Goal: Information Seeking & Learning: Learn about a topic

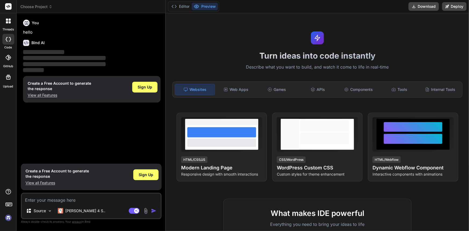
type textarea "x"
type textarea "from fastapi import FastAPI app = FastAPI() items = ["Apple"] @app.get("/") def…"
type textarea "x"
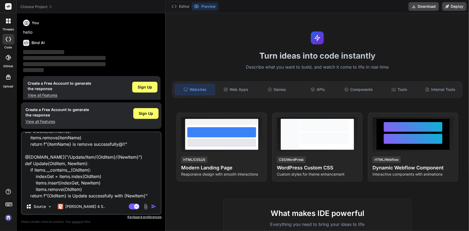
type textarea "from fastapi import FastAPI app = FastAPI() items = ["Apple"] @app.get("/") def…"
type textarea "x"
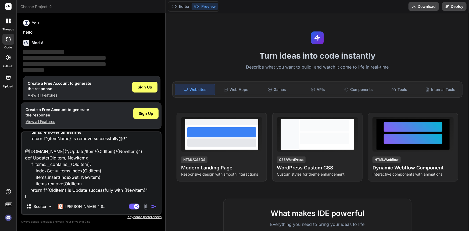
type textarea "from fastapi import FastAPI app = FastAPI() items = ["Apple"] @app.get("/") def…"
type textarea "x"
type textarea "from fastapi import FastAPI app = FastAPI() items = ["Apple"] @app.get("/") def…"
type textarea "x"
type textarea "from fastapi import FastAPI app = FastAPI() items = ["Apple"] @app.get("/") def…"
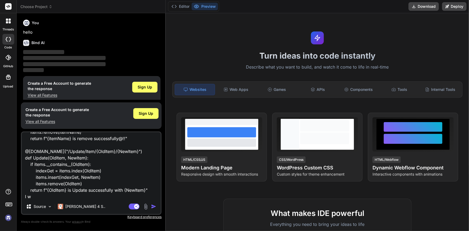
type textarea "x"
type textarea "from fastapi import FastAPI app = FastAPI() items = ["Apple"] @app.get("/") def…"
type textarea "x"
type textarea "from fastapi import FastAPI app = FastAPI() items = ["Apple"] @app.get("/") def…"
type textarea "x"
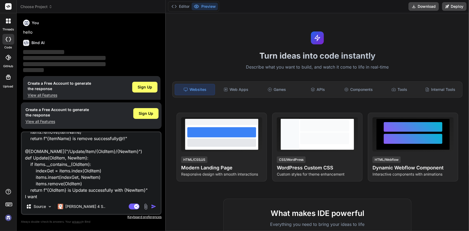
type textarea "from fastapi import FastAPI app = FastAPI() items = ["Apple"] @app.get("/") def…"
type textarea "x"
type textarea "from fastapi import FastAPI app = FastAPI() items = ["Apple"] @app.get("/") def…"
type textarea "x"
type textarea "from fastapi import FastAPI app = FastAPI() items = ["Apple"] @app.get("/") def…"
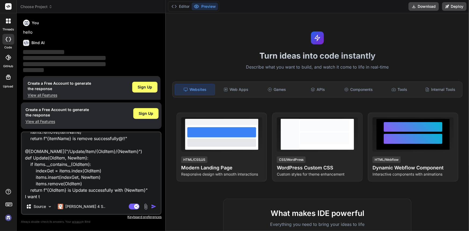
type textarea "x"
type textarea "from fastapi import FastAPI app = FastAPI() items = ["Apple"] @app.get("/") def…"
type textarea "x"
type textarea "from fastapi import FastAPI app = FastAPI() items = ["Apple"] @app.get("/") def…"
type textarea "x"
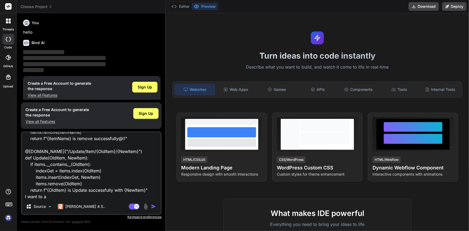
type textarea "from fastapi import FastAPI app = FastAPI() items = ["Apple"] @app.get("/") def…"
type textarea "x"
type textarea "from fastapi import FastAPI app = FastAPI() items = ["Apple"] @app.get("/") def…"
type textarea "x"
type textarea "from fastapi import FastAPI app = FastAPI() items = ["Apple"] @app.get("/") def…"
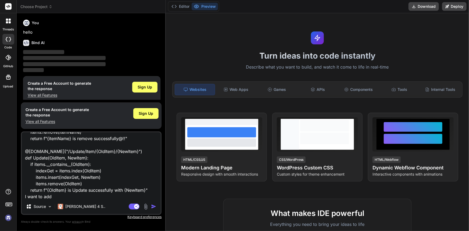
type textarea "x"
type textarea "from fastapi import FastAPI app = FastAPI() items = ["Apple"] @app.get("/") def…"
type textarea "x"
type textarea "from fastapi import FastAPI app = FastAPI() items = ["Apple"] @app.get("/") def…"
type textarea "x"
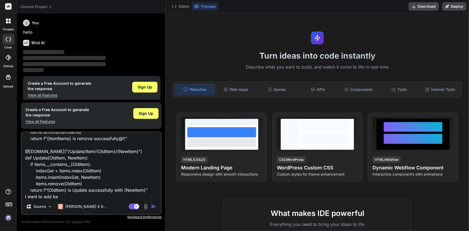
type textarea "from fastapi import FastAPI app = FastAPI() items = ["Apple"] @app.get("/") def…"
type textarea "x"
type textarea "from fastapi import FastAPI app = FastAPI() items = ["Apple"] @app.get("/") def…"
type textarea "x"
type textarea "from fastapi import FastAPI app = FastAPI() items = ["Apple"] @app.get("/") def…"
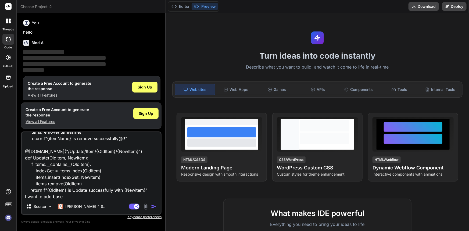
type textarea "x"
type textarea "from fastapi import FastAPI app = FastAPI() items = ["Apple"] @app.get("/") def…"
type textarea "x"
type textarea "from fastapi import FastAPI app = FastAPI() items = ["Apple"] @app.get("/") def…"
type textarea "x"
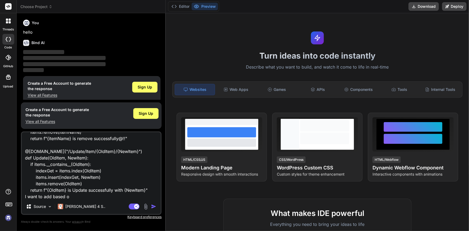
type textarea "from fastapi import FastAPI app = FastAPI() items = ["Apple"] @app.get("/") def…"
type textarea "x"
type textarea "from fastapi import FastAPI app = FastAPI() items = ["Apple"] @app.get("/") def…"
type textarea "x"
type textarea "from fastapi import FastAPI app = FastAPI() items = ["Apple"] @app.get("/") def…"
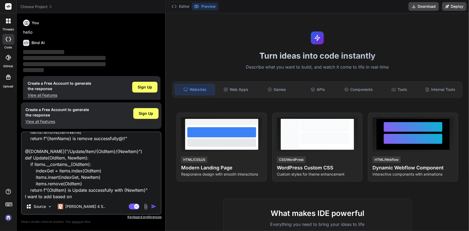
type textarea "x"
type textarea "from fastapi import FastAPI app = FastAPI() items = ["Apple"] @app.get("/") def…"
type textarea "x"
type textarea "from fastapi import FastAPI app = FastAPI() items = ["Apple"] @app.get("/") def…"
type textarea "x"
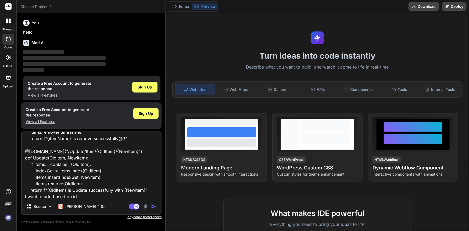
type textarea "from fastapi import FastAPI app = FastAPI() items = ["Apple"] @app.get("/") def…"
type textarea "x"
type textarea "from fastapi import FastAPI app = FastAPI() items = ["Apple"] @app.get("/") def…"
type textarea "x"
type textarea "from fastapi import FastAPI app = FastAPI() items = ["Apple"] @app.get("/") def…"
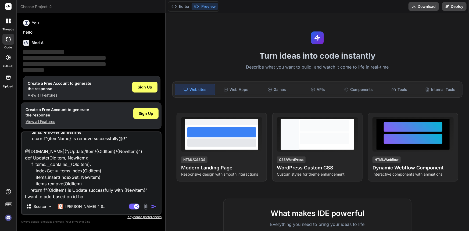
type textarea "x"
type textarea "from fastapi import FastAPI app = FastAPI() items = ["Apple"] @app.get("/") def…"
type textarea "x"
type textarea "from fastapi import FastAPI app = FastAPI() items = ["Apple"] @app.get("/") def…"
type textarea "x"
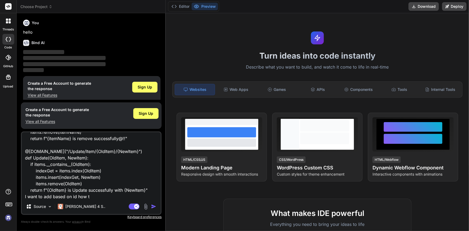
type textarea "from fastapi import FastAPI app = FastAPI() items = ["Apple"] @app.get("/") def…"
type textarea "x"
type textarea "from fastapi import FastAPI app = FastAPI() items = ["Apple"] @app.get("/") def…"
type textarea "x"
type textarea "from fastapi import FastAPI app = FastAPI() items = ["Apple"] @app.get("/") def…"
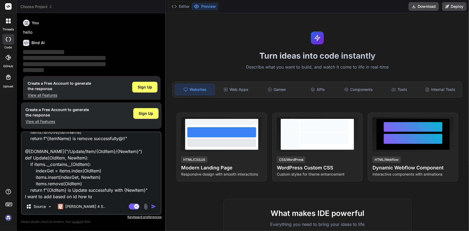
type textarea "x"
type textarea "from fastapi import FastAPI app = FastAPI() items = ["Apple"] @app.get("/") def…"
type textarea "x"
type textarea "from fastapi import FastAPI app = FastAPI() items = ["Apple"] @app.get("/") def…"
type textarea "x"
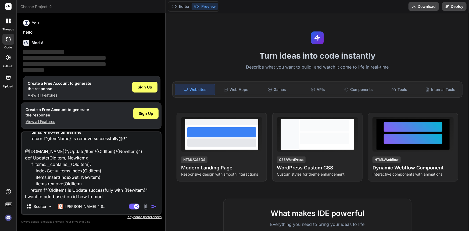
type textarea "from fastapi import FastAPI app = FastAPI() items = ["Apple"] @app.get("/") def…"
type textarea "x"
type textarea "from fastapi import FastAPI app = FastAPI() items = ["Apple"] @app.get("/") def…"
type textarea "x"
type textarea "from fastapi import FastAPI app = FastAPI() items = ["Apple"] @app.get("/") def…"
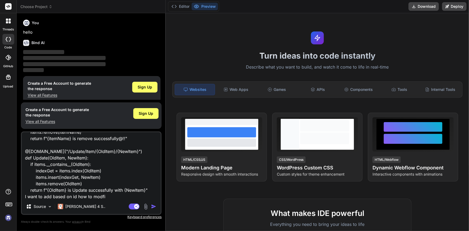
type textarea "x"
type textarea "from fastapi import FastAPI app = FastAPI() items = ["Apple"] @app.get("/") def…"
type textarea "x"
type textarea "from fastapi import FastAPI app = FastAPI() items = ["Apple"] @app.get("/") def…"
type textarea "x"
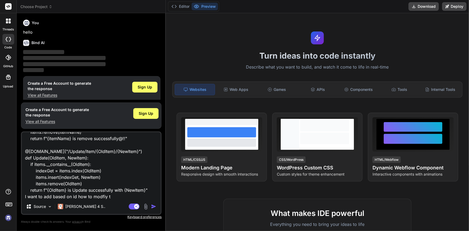
type textarea "from fastapi import FastAPI app = FastAPI() items = ["Apple"] @app.get("/") def…"
type textarea "x"
type textarea "from fastapi import FastAPI app = FastAPI() items = ["Apple"] @app.get("/") def…"
type textarea "x"
type textarea "from fastapi import FastAPI app = FastAPI() items = ["Apple"] @app.get("/") def…"
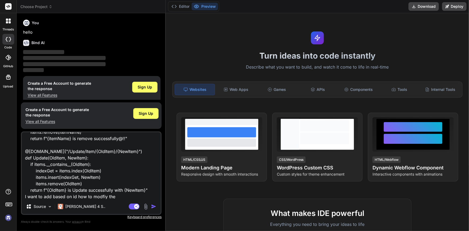
type textarea "x"
type textarea "from fastapi import FastAPI app = FastAPI() items = ["Apple"] @app.get("/") def…"
type textarea "x"
type textarea "from fastapi import FastAPI app = FastAPI() items = ["Apple"] @app.get("/") def…"
type textarea "x"
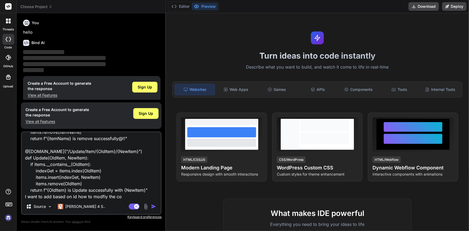
type textarea "from fastapi import FastAPI app = FastAPI() items = ["Apple"] @app.get("/") def…"
type textarea "x"
type textarea "from fastapi import FastAPI app = FastAPI() items = ["Apple"] @app.get("/") def…"
type textarea "x"
type textarea "from fastapi import FastAPI app = FastAPI() items = ["Apple"] @app.get("/") def…"
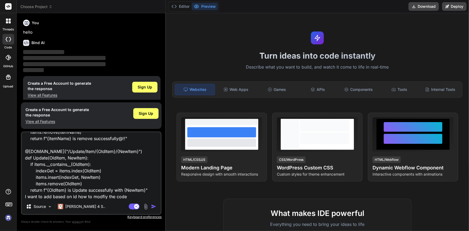
click at [153, 206] on img "button" at bounding box center [153, 206] width 5 height 5
click at [144, 85] on span "Sign Up" at bounding box center [145, 86] width 15 height 5
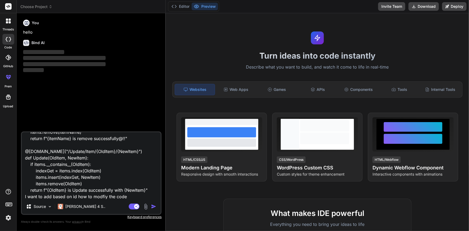
click at [152, 206] on img "button" at bounding box center [153, 206] width 5 height 5
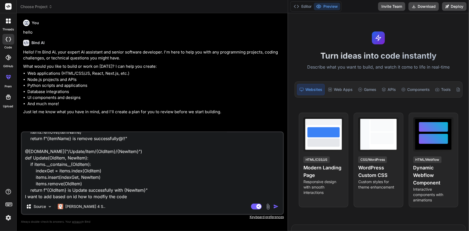
drag, startPoint x: 166, startPoint y: 89, endPoint x: 470, endPoint y: 59, distance: 305.5
click at [469, 59] on html "threads code GitHub prem Upload Choose Project Created with Pixso. Bind AI Web …" at bounding box center [234, 115] width 469 height 231
click at [275, 207] on img "button" at bounding box center [276, 206] width 5 height 5
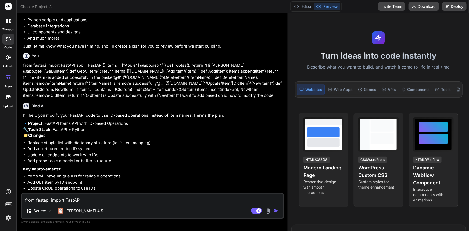
scroll to position [91, 0]
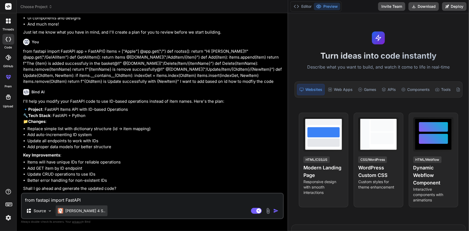
click at [86, 207] on div "[PERSON_NAME] 4 S.." at bounding box center [82, 211] width 52 height 11
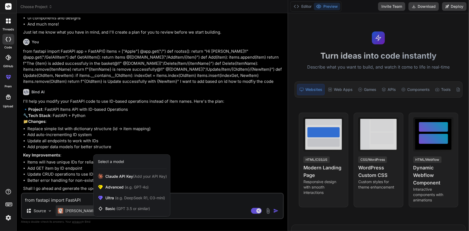
click at [84, 200] on div at bounding box center [234, 115] width 469 height 231
type textarea "x"
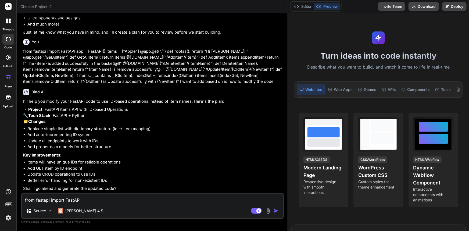
click at [83, 199] on textarea "from fastapi import FastAPI app = FastAPI() items = ["Apple"] @app.get("/") def…" at bounding box center [152, 199] width 261 height 10
click at [83, 204] on div "from fastapi import FastAPI app = FastAPI() items = ["Apple"] @app.get("/") def…" at bounding box center [152, 206] width 263 height 26
click at [81, 197] on textarea "from fastapi import FastAPI app = FastAPI() items = ["Apple"] @app.get("/") def…" at bounding box center [152, 199] width 261 height 10
type textarea "y"
type textarea "x"
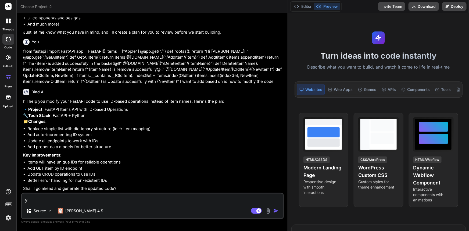
type textarea "ye"
type textarea "x"
type textarea "yez"
type textarea "x"
type textarea "yez"
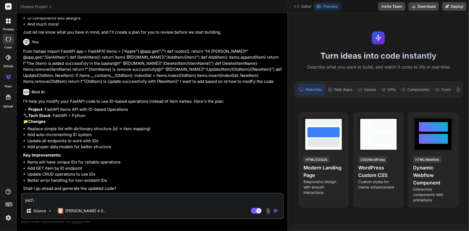
type textarea "x"
type textarea "ye"
type textarea "x"
type textarea "yes"
type textarea "x"
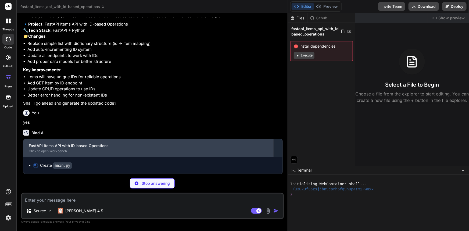
scroll to position [176, 0]
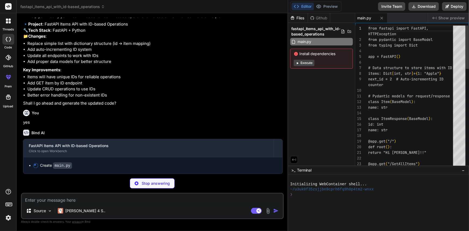
type textarea "x"
type textarea "fastapi==0.104.1 uvicorn==0.24.0"
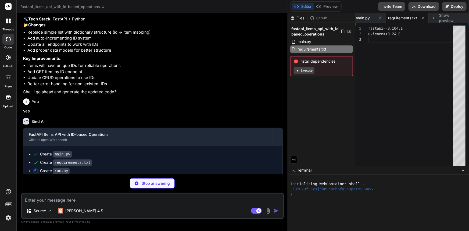
type textarea "x"
type textarea "import uvicorn if __name__ == "__main__": [DOMAIN_NAME]("main:app", host="[TECH…"
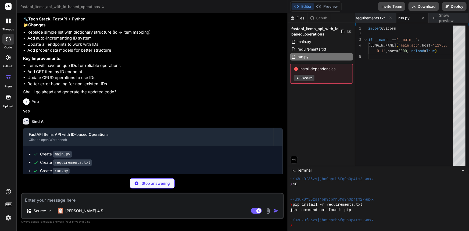
scroll to position [36, 0]
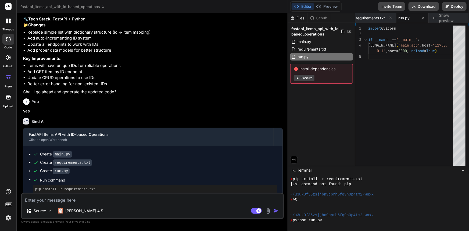
type textarea "x"
click at [315, 43] on div "main.py" at bounding box center [322, 42] width 63 height 8
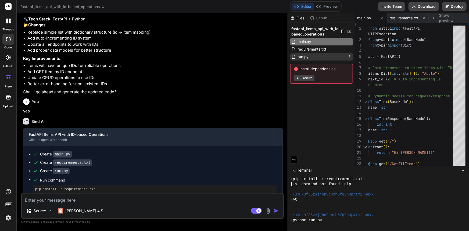
click at [309, 54] on span "run.py" at bounding box center [303, 57] width 12 height 6
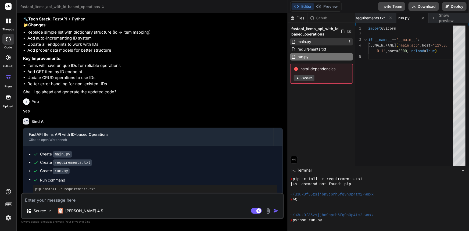
click at [306, 40] on span "main.py" at bounding box center [304, 41] width 15 height 6
type textarea "[DOMAIN_NAME]} }"
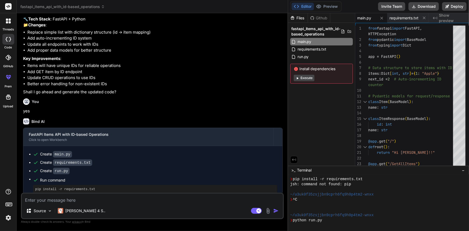
scroll to position [67, 0]
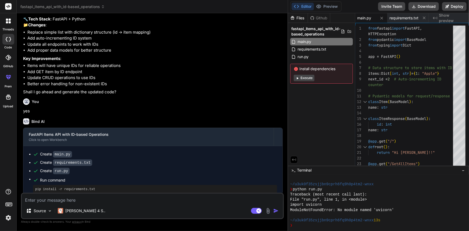
type textarea "x"
type textarea "old_name = items[item_id] items[item_id] = [DOMAIN_NAME] return { "message": f"…"
type textarea "x"
type textarea ""item": {"id": item_id, "name": [DOMAIN_NAME]} }"
type textarea "x"
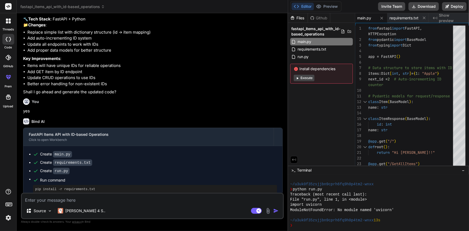
type textarea "x"
type textarea "found") old_name = items[item_id] items[item_id] = [DOMAIN_NAME] return { "mess…"
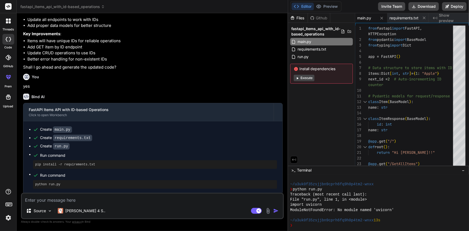
type textarea "x"
type textarea "items[item_id] = [DOMAIN_NAME] return { "message": f"{old_name} is updated succ…"
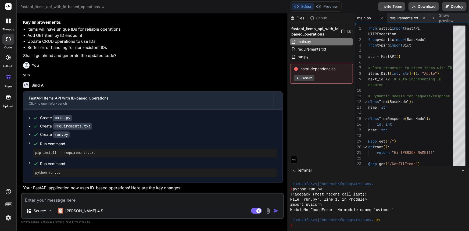
type textarea "x"
type textarea ""message": f"{old_name} is updated successfully with {[DOMAIN_NAME]}", "item": …"
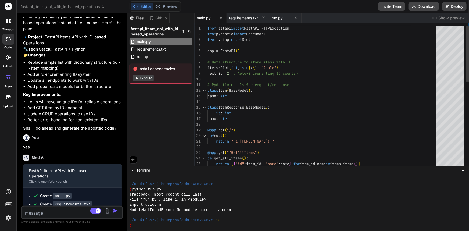
type textarea "x"
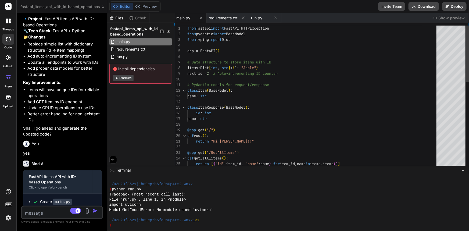
drag, startPoint x: 288, startPoint y: 85, endPoint x: 59, endPoint y: 87, distance: 228.9
click at [59, 87] on div "Bind AI Web Search Created with Pixso. Code Generator You hello Bind AI Hello! …" at bounding box center [62, 122] width 91 height 218
drag, startPoint x: 187, startPoint y: 90, endPoint x: 213, endPoint y: 114, distance: 34.7
click at [213, 114] on div "@app .get ( "/GetAllItems" ) def get_all_items ( ) : return [ { "id" : item_id …" at bounding box center [313, 207] width 253 height 362
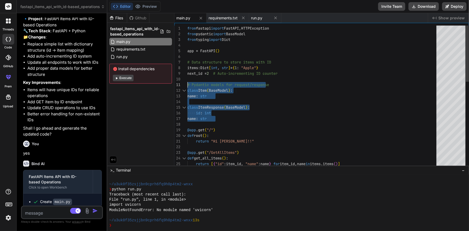
drag, startPoint x: 217, startPoint y: 119, endPoint x: 185, endPoint y: 83, distance: 48.6
click at [187, 83] on div "@app .get ( "/GetAllItems" ) def get_all_items ( ) : return [ { "id" : item_id …" at bounding box center [313, 207] width 253 height 362
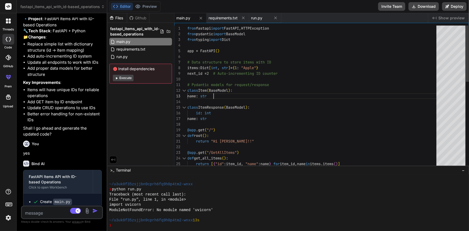
click at [227, 96] on div "name : str" at bounding box center [313, 96] width 253 height 6
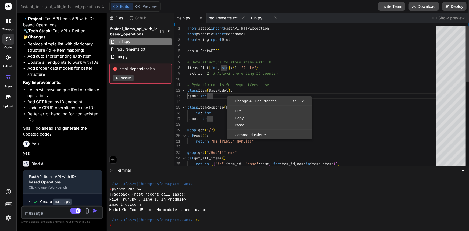
click at [208, 35] on div "@app .get ( "/GetAllItems" ) def get_all_items ( ) : return [ { "id" : item_id …" at bounding box center [313, 207] width 253 height 362
click at [208, 35] on span "pydantic" at bounding box center [204, 33] width 17 height 5
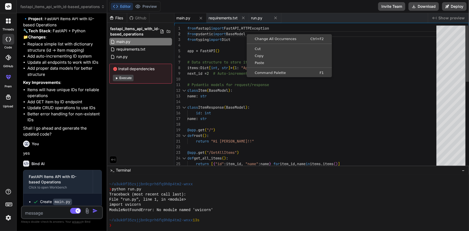
click at [245, 34] on div "@app .get ( "/GetAllItems" ) def get_all_items ( ) : return [ { "id" : item_id …" at bounding box center [313, 207] width 253 height 362
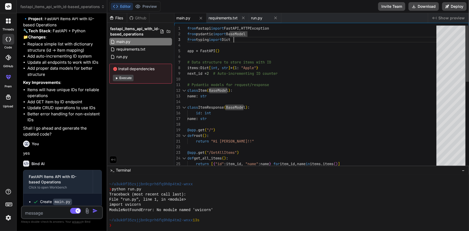
click at [257, 36] on div "@app .get ( "/GetAllItems" ) def get_all_items ( ) : return [ { "id" : item_id …" at bounding box center [313, 207] width 253 height 362
drag, startPoint x: 263, startPoint y: 33, endPoint x: 186, endPoint y: 34, distance: 76.9
click at [187, 34] on div "@app .get ( "/GetAllItems" ) def get_all_items ( ) : return [ { "id" : item_id …" at bounding box center [313, 207] width 253 height 362
click at [295, 105] on div "@app .get ( "/GetAllItems" ) def get_all_items ( ) : return [ { "id" : item_id …" at bounding box center [313, 207] width 253 height 362
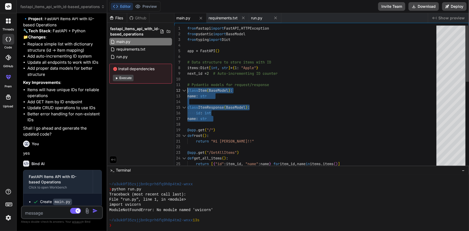
drag, startPoint x: 218, startPoint y: 118, endPoint x: 183, endPoint y: 89, distance: 45.1
click at [187, 89] on div "@app .get ( "/GetAllItems" ) def get_all_items ( ) : return [ { "id" : item_id …" at bounding box center [313, 207] width 253 height 362
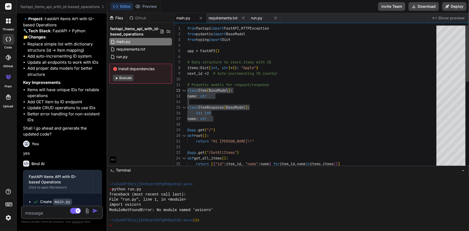
click at [221, 119] on div "@app .get ( "/GetAllItems" ) def get_all_items ( ) : return [ { "id" : item_id …" at bounding box center [313, 207] width 253 height 362
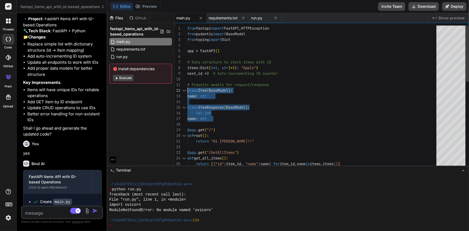
click at [183, 88] on div at bounding box center [184, 91] width 7 height 6
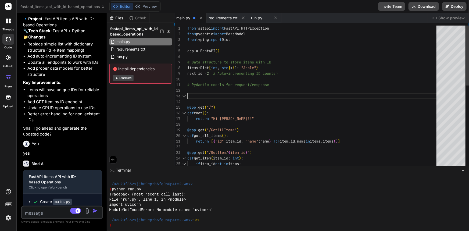
scroll to position [11, 0]
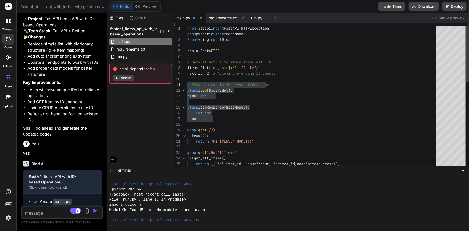
click at [232, 124] on div "@app .get ( "/GetAllItems" ) def get_all_items ( ) : return [ { "id" : item_id …" at bounding box center [313, 207] width 253 height 362
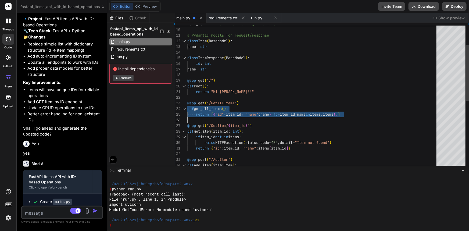
click at [377, 118] on div at bounding box center [313, 120] width 253 height 6
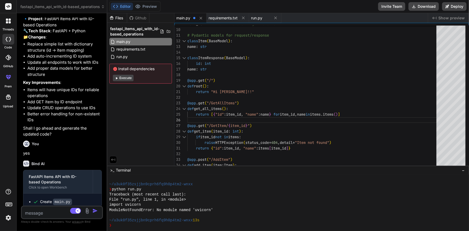
scroll to position [31, 0]
drag, startPoint x: 196, startPoint y: 115, endPoint x: 351, endPoint y: 115, distance: 154.9
click at [340, 114] on div "@app .get ( "/GetAllItems" ) def get_all_items ( ) : return [ { "id" : item_id …" at bounding box center [313, 157] width 253 height 362
click at [369, 115] on div "@app .get ( "/GetAllItems" ) def get_all_items ( ) : return [ { "id" : item_id …" at bounding box center [313, 157] width 253 height 362
drag, startPoint x: 362, startPoint y: 114, endPoint x: 353, endPoint y: 114, distance: 8.1
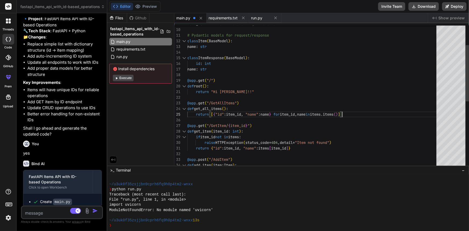
click at [353, 114] on div "@app .get ( "/GetAllItems" ) def get_all_items ( ) : return [ { "id" : item_id …" at bounding box center [313, 157] width 253 height 362
click at [334, 114] on span "items.items" at bounding box center [322, 114] width 24 height 5
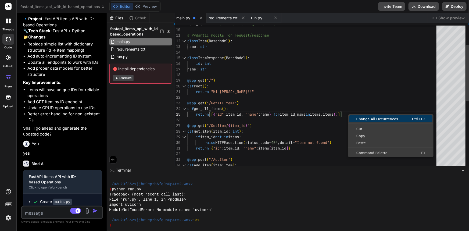
click at [358, 118] on span "Change All Occurrences" at bounding box center [378, 118] width 56 height 3
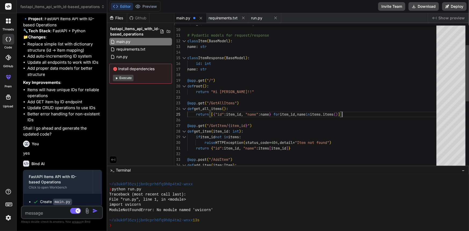
click at [365, 114] on div "@app .get ( "/GetAllItems" ) def get_all_items ( ) : return [ { "id" : item_id …" at bounding box center [313, 157] width 253 height 362
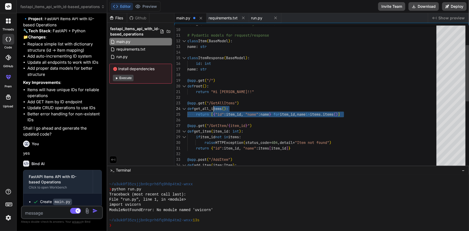
drag, startPoint x: 357, startPoint y: 115, endPoint x: 212, endPoint y: 112, distance: 145.0
click at [213, 112] on div "@app .get ( "/GetAllItems" ) def get_all_items ( ) : return [ { "id" : item_id …" at bounding box center [313, 157] width 253 height 362
drag, startPoint x: 192, startPoint y: 110, endPoint x: 190, endPoint y: 107, distance: 3.7
click at [192, 110] on div "@app .get ( "/GetAllItems" ) def get_all_items ( ) : return [ { "id" : item_id …" at bounding box center [313, 157] width 253 height 362
click at [257, 117] on div at bounding box center [313, 120] width 253 height 6
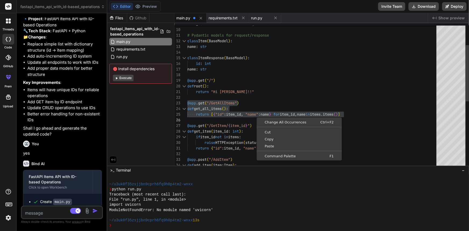
click at [216, 121] on div at bounding box center [313, 120] width 253 height 6
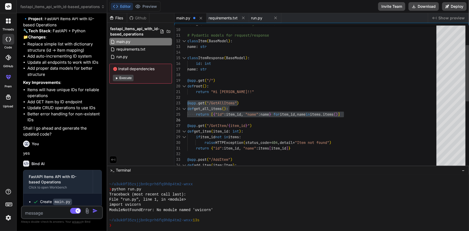
click at [195, 120] on div at bounding box center [313, 120] width 253 height 6
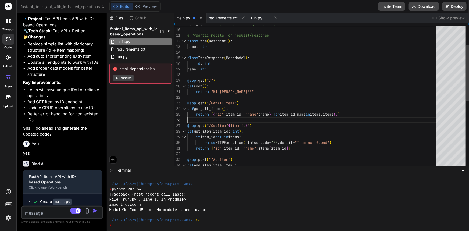
click at [194, 115] on div "@app .get ( "/GetAllItems" ) def get_all_items ( ) : return [ { "id" : item_id …" at bounding box center [313, 157] width 253 height 362
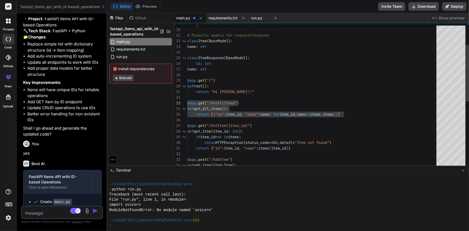
click at [337, 132] on div "@app .get ( "/GetAllItems" ) def get_all_items ( ) : return [ { "id" : item_id …" at bounding box center [313, 157] width 253 height 362
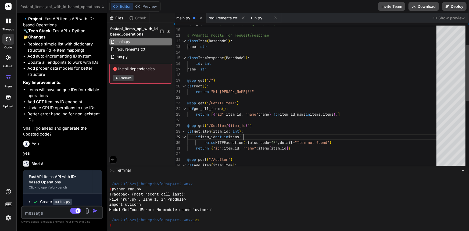
click at [348, 114] on div "@app .get ( "/GetAllItems" ) def get_all_items ( ) : return [ { "id" : item_id …" at bounding box center [313, 157] width 253 height 362
click at [347, 114] on div "@app .get ( "/GetAllItems" ) def get_all_items ( ) : return [ { "id" : item_id …" at bounding box center [313, 157] width 253 height 362
click at [345, 113] on div "@app .get ( "/GetAllItems" ) def get_all_items ( ) : return [ { "id" : item_id …" at bounding box center [313, 157] width 253 height 362
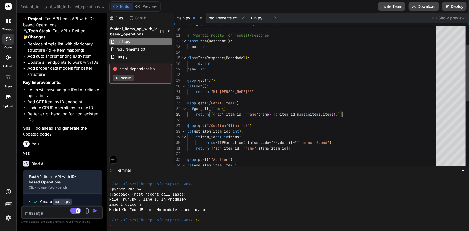
click at [345, 113] on div "@app .get ( "/GetAllItems" ) def get_all_items ( ) : return [ { "id" : item_id …" at bounding box center [313, 157] width 253 height 362
click at [344, 113] on div "@app .get ( "/GetAllItems" ) def get_all_items ( ) : return [ { "id" : item_id …" at bounding box center [313, 157] width 253 height 362
click at [408, 133] on div "@app .get ( "/GetAllItems" ) def get_all_items ( ) : return [ { "id" : item_id …" at bounding box center [313, 157] width 253 height 362
click at [289, 118] on div "@app .get ( "/GetAllItems" ) def get_all_items ( ) : return [ { "id" : item_id …" at bounding box center [313, 157] width 253 height 362
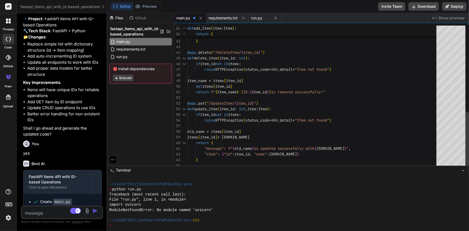
type textarea "from fastapi import FastAPI, HTTPException from pydantic import BaseModel from …"
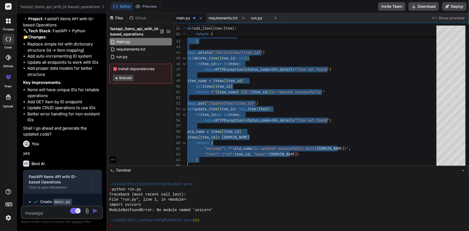
click at [56, 213] on textarea at bounding box center [55, 212] width 67 height 10
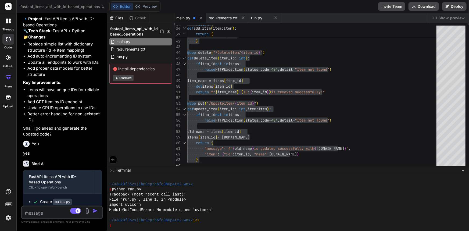
type textarea "w"
type textarea "x"
type textarea "wh"
type textarea "x"
type textarea "wha"
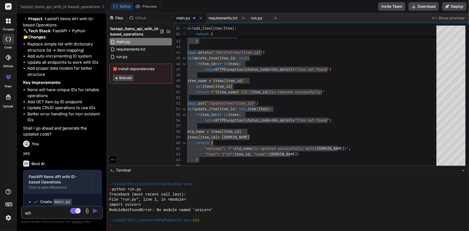
type textarea "x"
type textarea "what"
type textarea "x"
type textarea "what"
type textarea "x"
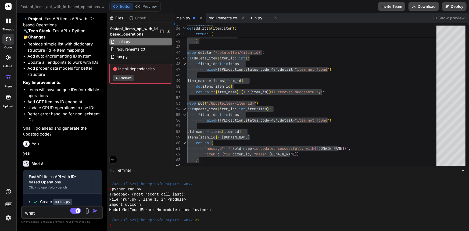
type textarea "what i"
type textarea "x"
type textarea "what is"
type textarea "x"
type textarea "what is"
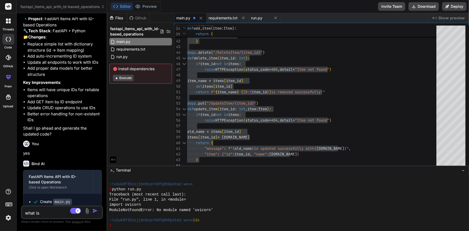
type textarea "x"
type textarea "what is m"
type textarea "x"
type textarea "what is me"
type textarea "x"
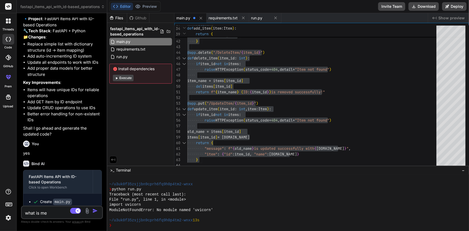
type textarea "what is mea"
type textarea "x"
type textarea "what is mean"
type textarea "x"
type textarea "what is meani"
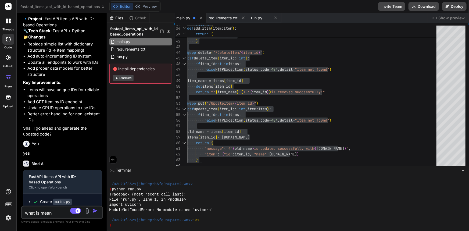
type textarea "x"
type textarea "what is meanin"
type textarea "x"
type textarea "what is meaning"
type textarea "x"
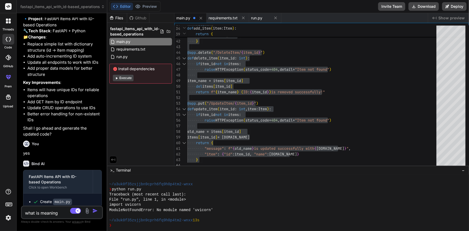
type textarea "what is meaning"
type textarea "x"
type textarea "what is meaning o"
type textarea "x"
type textarea "what is meaning of"
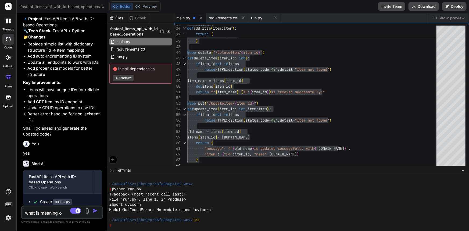
type textarea "x"
type textarea "what is meaning of"
type textarea "x"
type textarea "what is meaning of t"
type textarea "x"
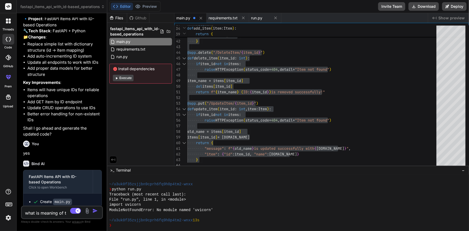
type textarea "what is meaning of th"
type textarea "x"
type textarea "what is meaning of thi"
type textarea "x"
type textarea "what is meaning of this"
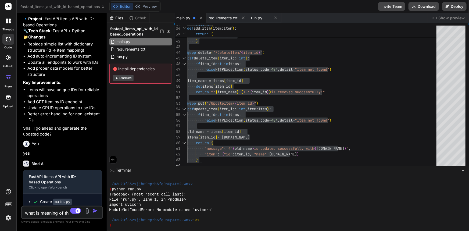
type textarea "x"
type textarea "what is meaning of this"
type textarea "x"
type textarea "what is meaning of this"
click at [93, 208] on button "button" at bounding box center [97, 210] width 8 height 5
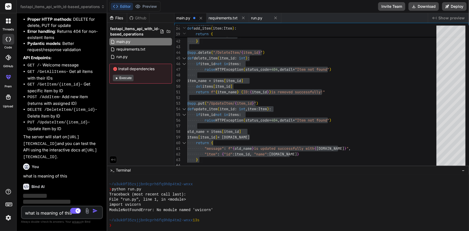
scroll to position [663, 0]
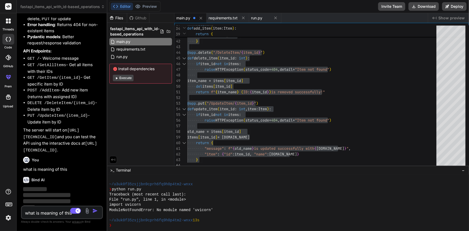
type textarea "x"
type textarea "from fastapi import FastAPI, HTTPException from pydantic import BaseModel from …"
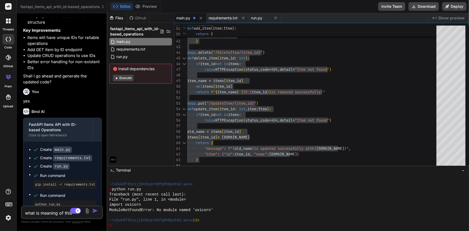
type textarea "x"
type textarea "from fastapi import FastAPI, HTTPException from pydantic import BaseModel from …"
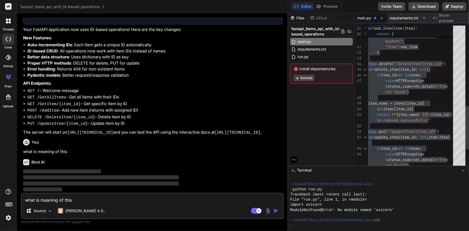
scroll to position [380, 0]
drag, startPoint x: 107, startPoint y: 129, endPoint x: 353, endPoint y: 129, distance: 245.9
click at [453, 129] on div "fastapi_items_api_with_id-based_operations Created with Pixso. Bind AI Web Sear…" at bounding box center [243, 115] width 453 height 231
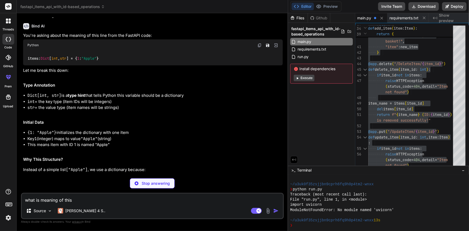
scroll to position [518, 0]
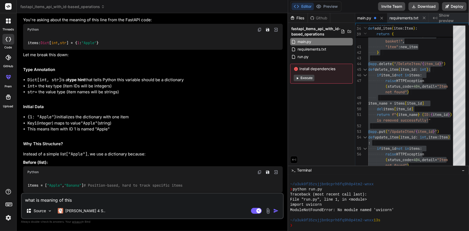
drag, startPoint x: 82, startPoint y: 97, endPoint x: 190, endPoint y: 99, distance: 108.1
click at [190, 83] on li "Dict[int, str] is a type hint that tells Python this variable should be a dicti…" at bounding box center [155, 80] width 256 height 6
click at [189, 89] on li "int = the key type (item IDs will be integers)" at bounding box center [155, 86] width 256 height 6
type textarea "x"
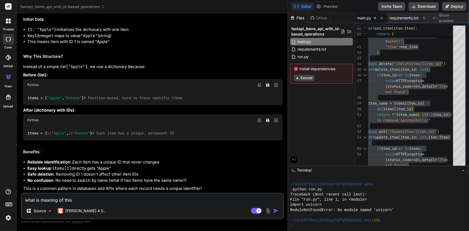
scroll to position [623, 0]
click at [185, 104] on div "items = [ "Apple" , "Banana" ] # Position-based, hard to track specific items" at bounding box center [153, 98] width 260 height 14
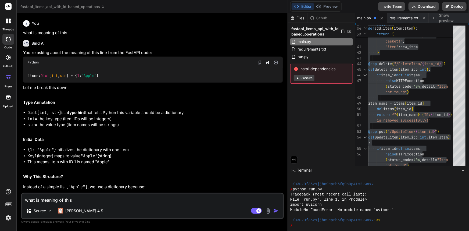
scroll to position [476, 0]
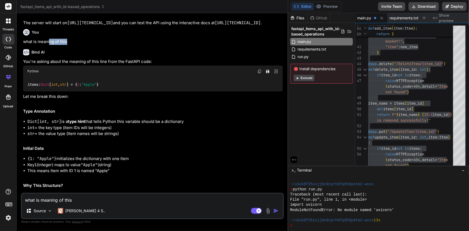
click at [74, 45] on p "what is meaning of this" at bounding box center [153, 42] width 260 height 6
click at [83, 45] on p "what is meaning of this" at bounding box center [153, 42] width 260 height 6
click at [89, 202] on textarea "what is meaning of this" at bounding box center [152, 199] width 261 height 10
paste textarea "return [{"id": item_id, "name": name} for item_id, name in items.items()]"
type textarea "return [{"id": item_id, "name": name} for item_id, name in items.items()]"
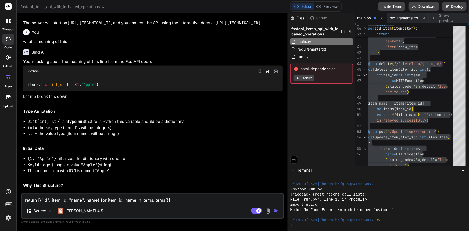
type textarea "x"
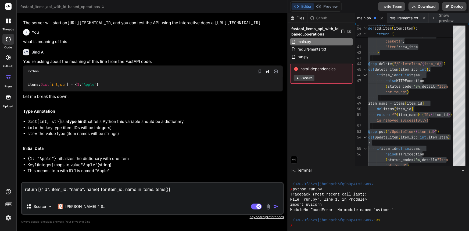
type textarea "return [{"id": item_id, "name": name} for item_id, name in items.items()] w"
type textarea "x"
type textarea "return [{"id": item_id, "name": name} for item_id, name in items.items()] wh"
type textarea "x"
type textarea "return [{"id": item_id, "name": name} for item_id, name in items.items()] wha"
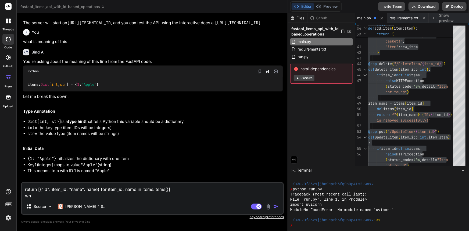
type textarea "x"
type textarea "return [{"id": item_id, "name": name} for item_id, name in items.items()] what"
type textarea "x"
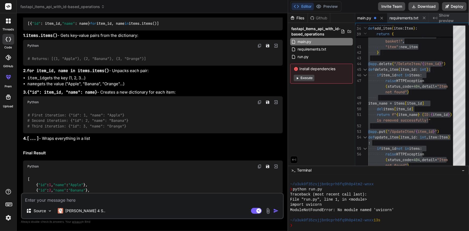
scroll to position [896, 0]
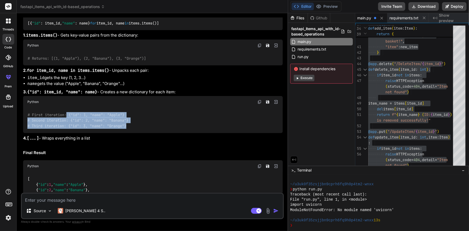
drag, startPoint x: 81, startPoint y: 134, endPoint x: 156, endPoint y: 143, distance: 75.5
click at [156, 133] on div "# First iteration: {"id": 1, "name": "Apple"} # Second iteration: {"id": 2, "na…" at bounding box center [153, 120] width 260 height 25
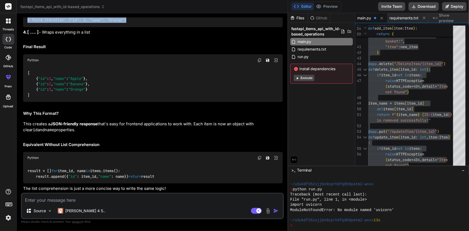
scroll to position [1018, 0]
drag, startPoint x: 24, startPoint y: 126, endPoint x: 283, endPoint y: 131, distance: 258.8
click at [283, 131] on div "You hello Bind AI Hello! I'm Bind AI, your expert AI assistant and senior softw…" at bounding box center [153, 104] width 262 height 175
click at [151, 137] on div "This line is a list comprehension that converts the dictionary into a list of d…" at bounding box center [153, 9] width 260 height 363
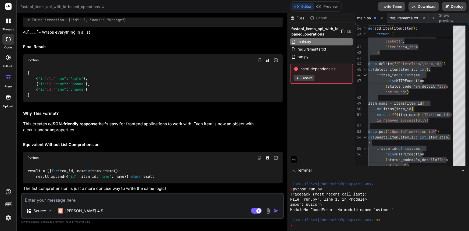
click at [92, 201] on textarea at bounding box center [152, 199] width 261 height 10
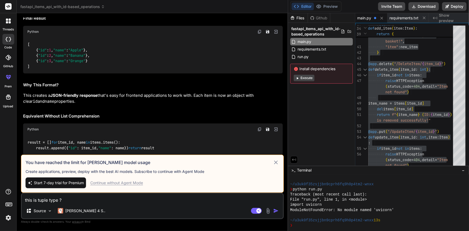
click at [275, 212] on img "button" at bounding box center [276, 210] width 5 height 5
click at [87, 164] on h3 "You have reached the limit for [PERSON_NAME] model usage" at bounding box center [149, 162] width 247 height 6
drag, startPoint x: 87, startPoint y: 164, endPoint x: 277, endPoint y: 161, distance: 190.2
click at [277, 161] on icon at bounding box center [276, 162] width 6 height 6
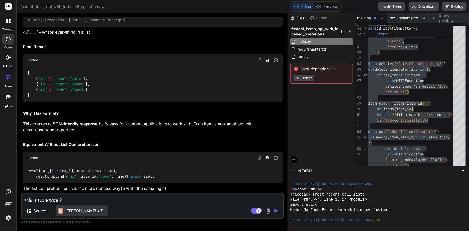
click at [73, 213] on p "[PERSON_NAME] 4 S.." at bounding box center [85, 210] width 40 height 5
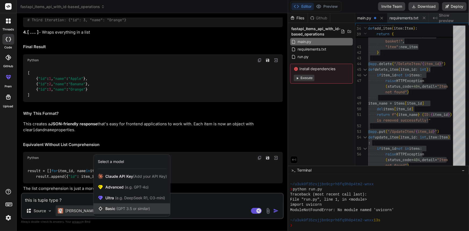
click at [130, 210] on span "(GPT 3.5 or similar)" at bounding box center [133, 208] width 34 height 5
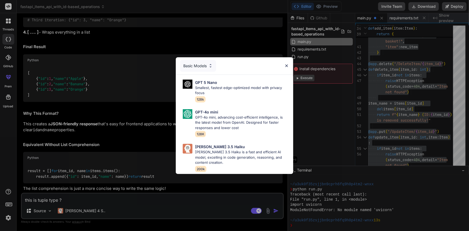
click at [153, 203] on div "Basic Models GPT 5 Nano Smallest, fastest edge-optimized model with privacy foc…" at bounding box center [234, 115] width 469 height 231
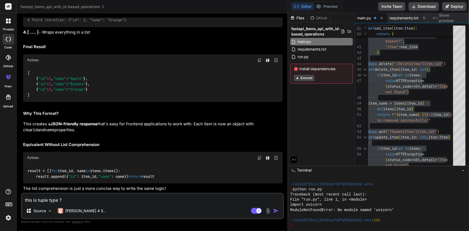
click at [166, 202] on textarea "this is tuple type ?" at bounding box center [152, 199] width 261 height 10
click at [87, 211] on div "[PERSON_NAME] 4 S.." at bounding box center [82, 211] width 52 height 11
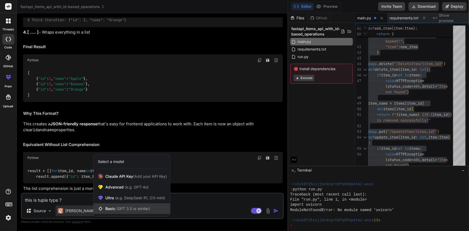
click at [106, 212] on div "Basic (GPT 3.5 or similar)" at bounding box center [132, 208] width 77 height 11
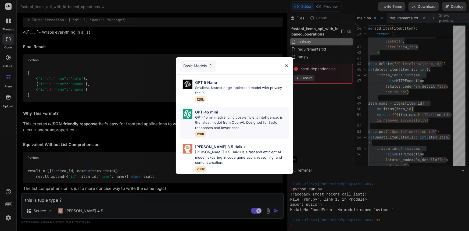
click at [209, 115] on p "GPT-4o mini, advancing cost-efficient intelligence, is the latest model from Op…" at bounding box center [242, 123] width 94 height 16
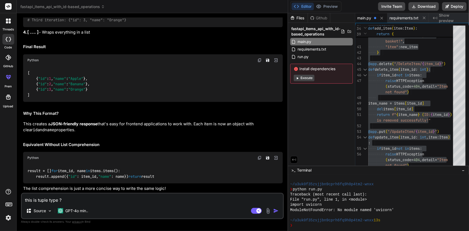
click at [94, 203] on textarea "this is tuple type ?" at bounding box center [152, 199] width 261 height 10
click at [274, 212] on img "button" at bounding box center [276, 210] width 5 height 5
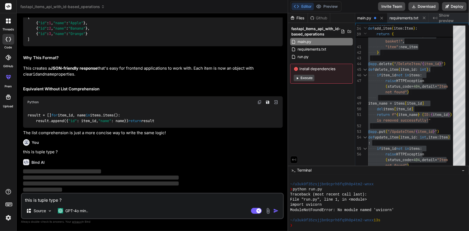
scroll to position [1086, 0]
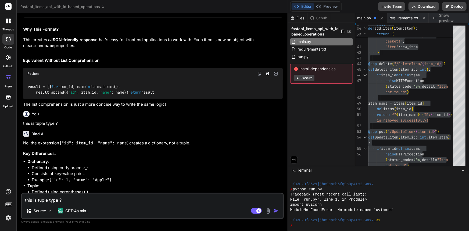
click at [130, 200] on textarea "this is tuple type ?" at bounding box center [152, 199] width 261 height 10
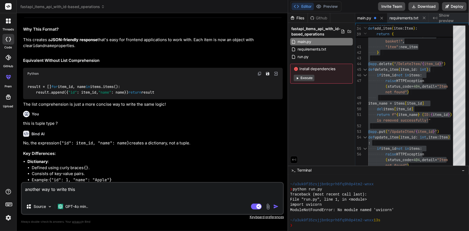
paste textarea "return [{"id": item_id, "name": name} for item_id, name in items.items()]"
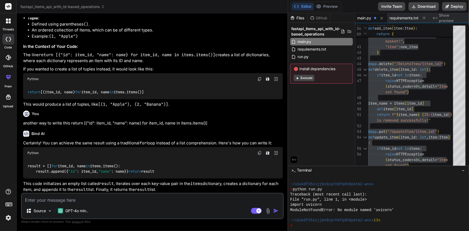
scroll to position [1294, 0]
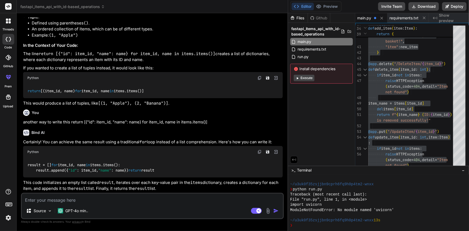
drag, startPoint x: 60, startPoint y: 169, endPoint x: 25, endPoint y: 155, distance: 38.2
click at [25, 158] on div "result = [] for item_id, name in items.items(): result.append({ "id" : item_id,…" at bounding box center [153, 168] width 260 height 20
copy code "result = [] for item_id, name in items.items(): result.append({ "id" : item_id,…"
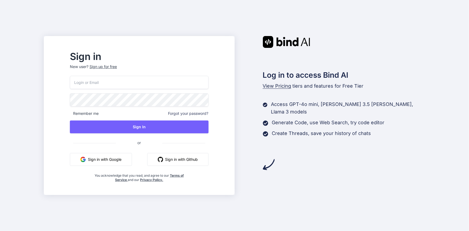
click at [144, 87] on input "email" at bounding box center [139, 82] width 139 height 13
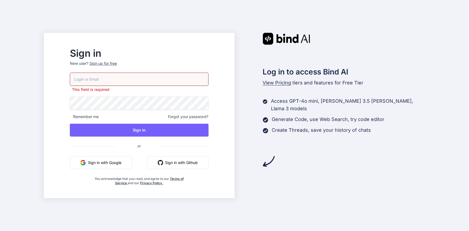
paste input "[EMAIL_ADDRESS][DOMAIN_NAME]"
type input "[EMAIL_ADDRESS][DOMAIN_NAME]"
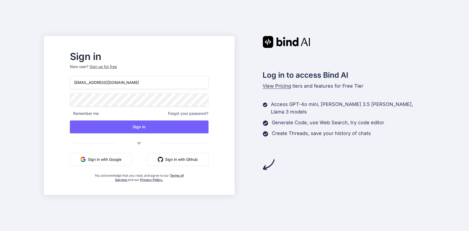
click at [70, 121] on button "Sign In" at bounding box center [139, 127] width 139 height 13
